Goal: Navigation & Orientation: Find specific page/section

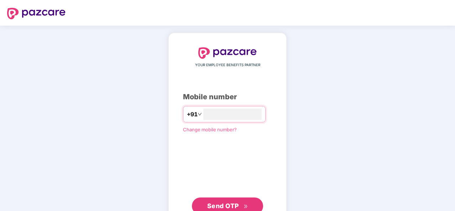
type input "**********"
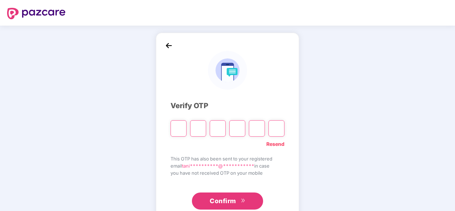
type input "*"
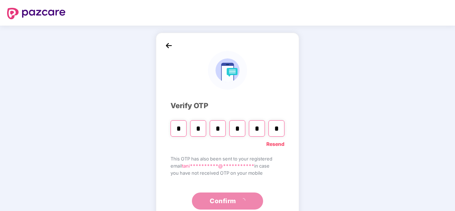
type input "*"
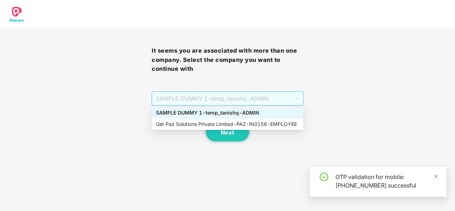
click at [297, 98] on span "SAMPLE DUMMY 1 - temp_tanishq - ADMIN" at bounding box center [227, 99] width 143 height 14
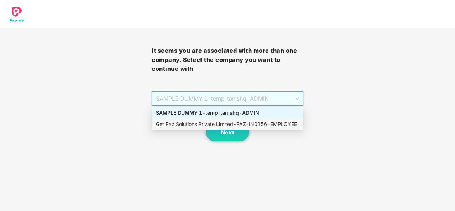
click at [269, 124] on div "Get Paz Solutions Private Limited - PAZ-IN0156 - EMPLOYEE" at bounding box center [227, 124] width 143 height 8
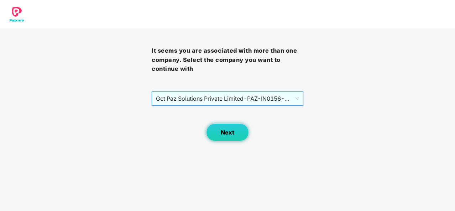
click at [227, 135] on span "Next" at bounding box center [228, 132] width 14 height 7
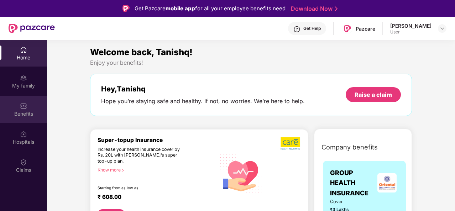
click at [33, 111] on div "Benefits" at bounding box center [23, 113] width 47 height 7
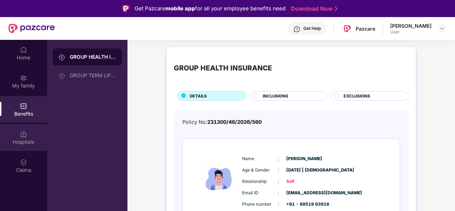
click at [32, 135] on div "Hospitals" at bounding box center [23, 137] width 47 height 27
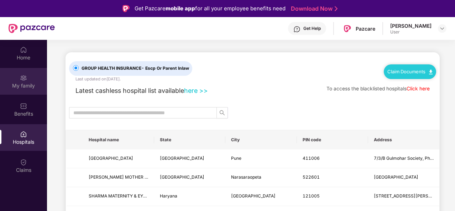
click at [29, 75] on div "My family" at bounding box center [23, 81] width 47 height 27
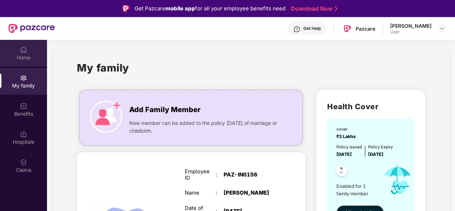
click at [21, 58] on div "Home" at bounding box center [23, 57] width 47 height 7
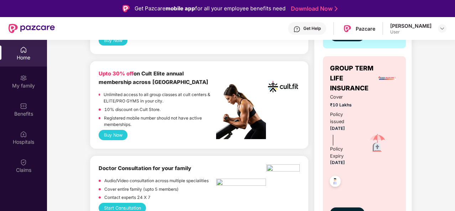
click at [139, 145] on div "Upto 30% off on Cult Elite annual membership across India Unlimited access to a…" at bounding box center [199, 105] width 218 height 88
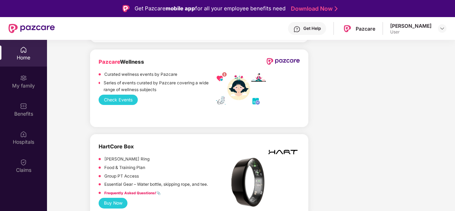
scroll to position [2095, 0]
click at [126, 94] on button "Check Events" at bounding box center [118, 99] width 39 height 10
click at [442, 30] on img at bounding box center [443, 29] width 6 height 6
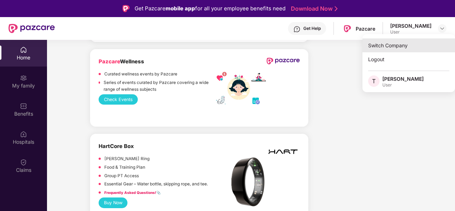
click at [424, 50] on div "Switch Company" at bounding box center [409, 45] width 93 height 14
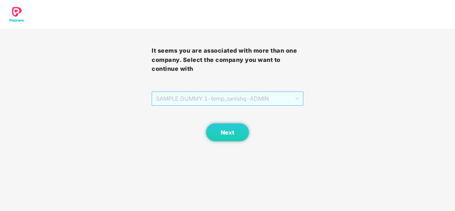
click at [288, 97] on span "SAMPLE DUMMY 1 - temp_tanishq - ADMIN" at bounding box center [227, 99] width 143 height 14
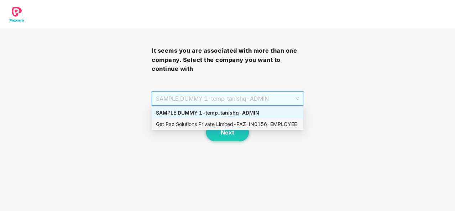
click at [281, 124] on div "Get Paz Solutions Private Limited - PAZ-IN0156 - EMPLOYEE" at bounding box center [227, 124] width 143 height 8
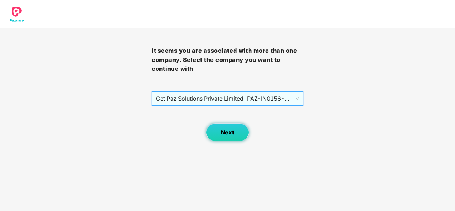
click at [241, 133] on button "Next" at bounding box center [227, 133] width 43 height 18
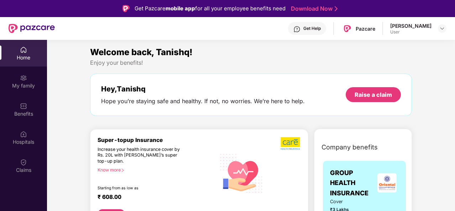
click at [437, 30] on div "[PERSON_NAME] User" at bounding box center [418, 28] width 56 height 12
click at [442, 31] on img at bounding box center [443, 29] width 6 height 6
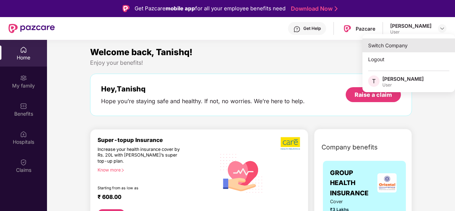
click at [410, 47] on div "Switch Company" at bounding box center [409, 45] width 93 height 14
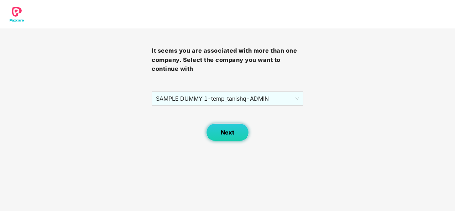
click at [227, 129] on span "Next" at bounding box center [228, 132] width 14 height 7
